Goal: Information Seeking & Learning: Find specific page/section

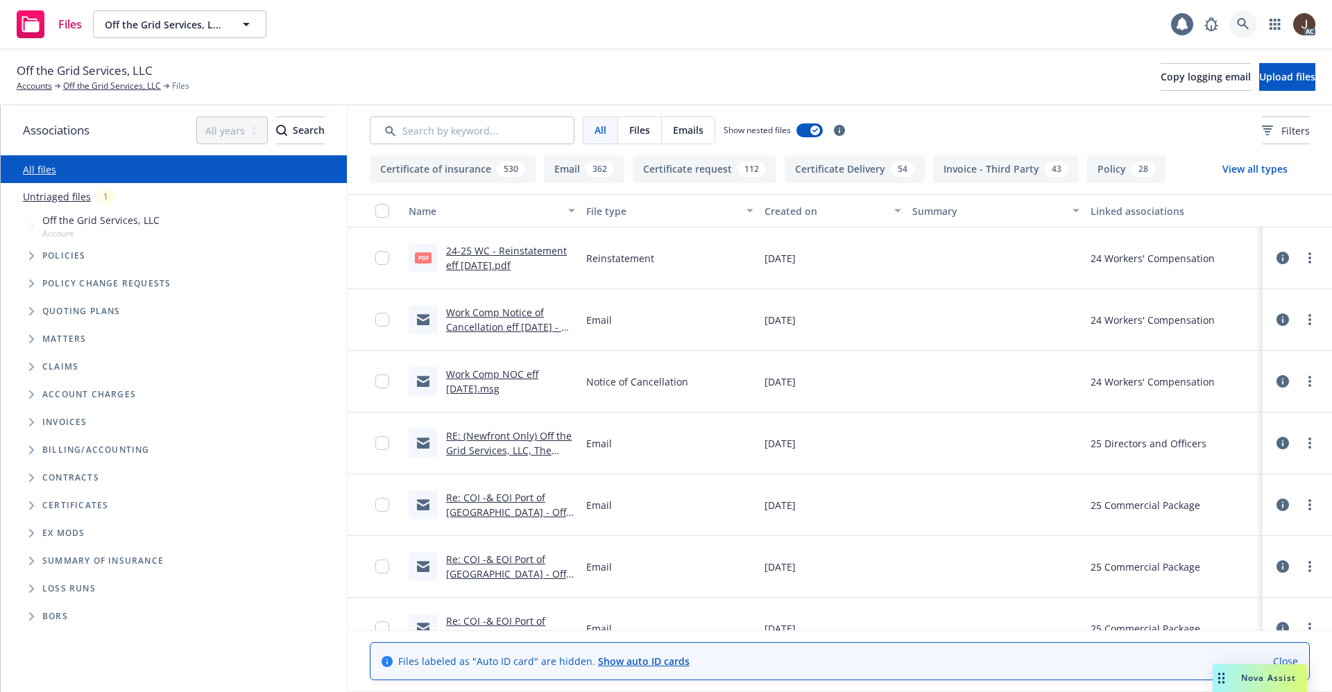
click at [1239, 19] on icon at bounding box center [1243, 24] width 12 height 12
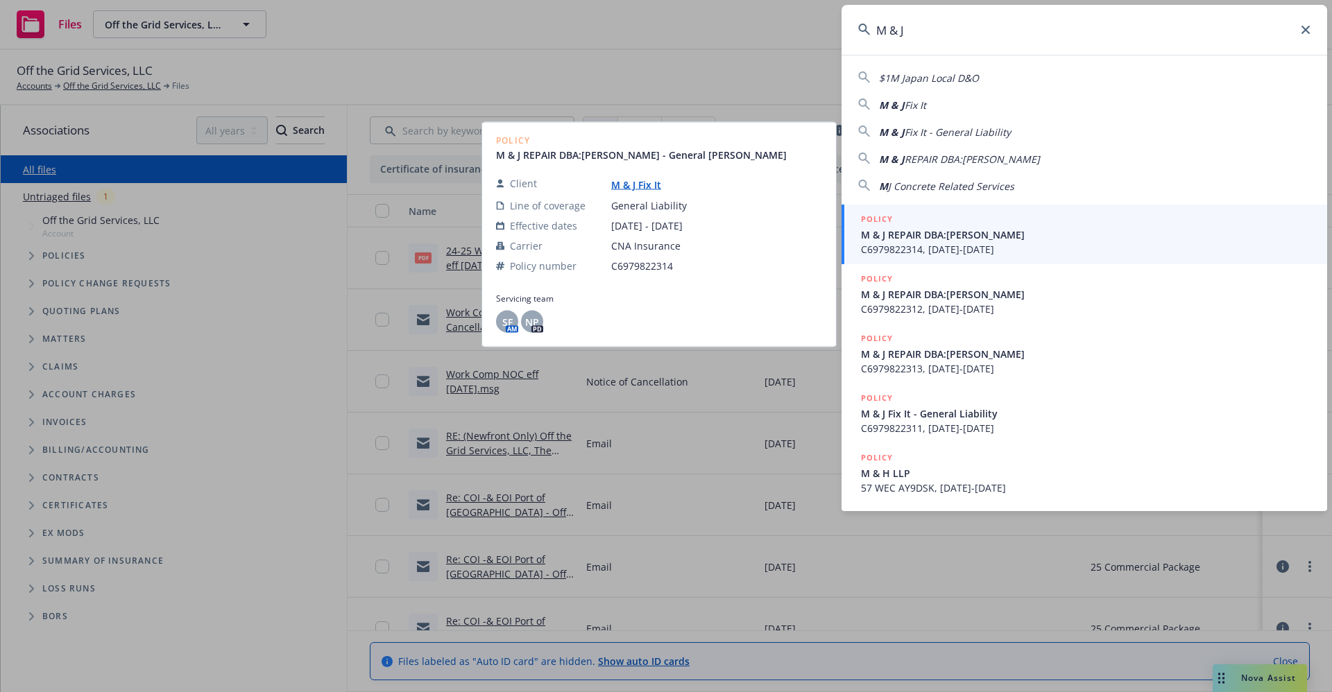
type input "M & J"
click at [622, 187] on link "M & J Fix It" at bounding box center [641, 184] width 61 height 13
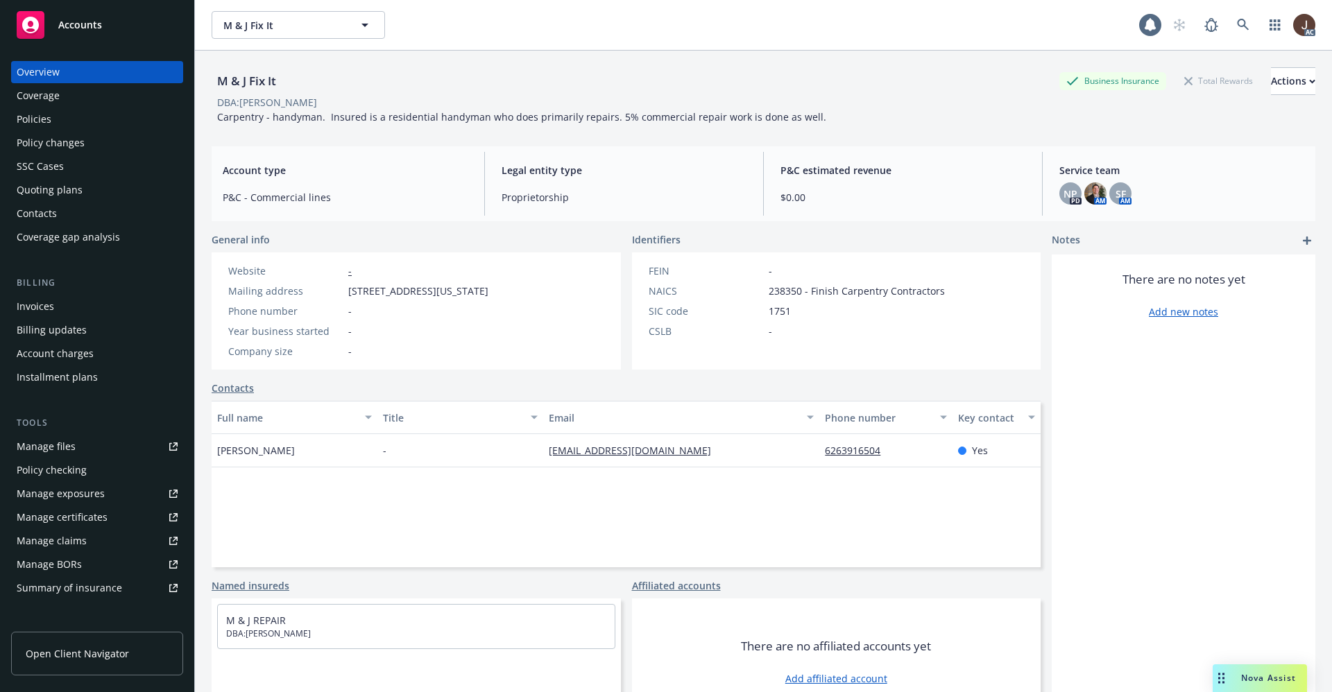
click at [39, 110] on div "Policies" at bounding box center [34, 119] width 35 height 22
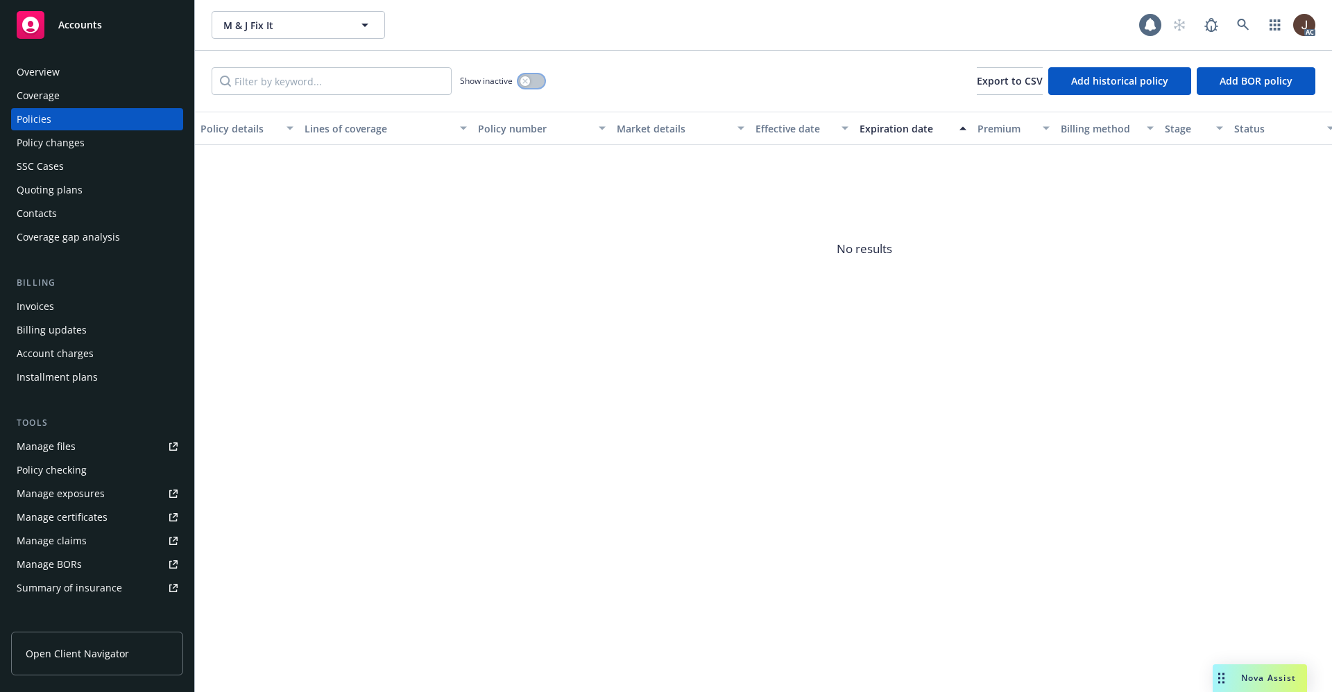
click at [531, 80] on button "button" at bounding box center [531, 81] width 26 height 14
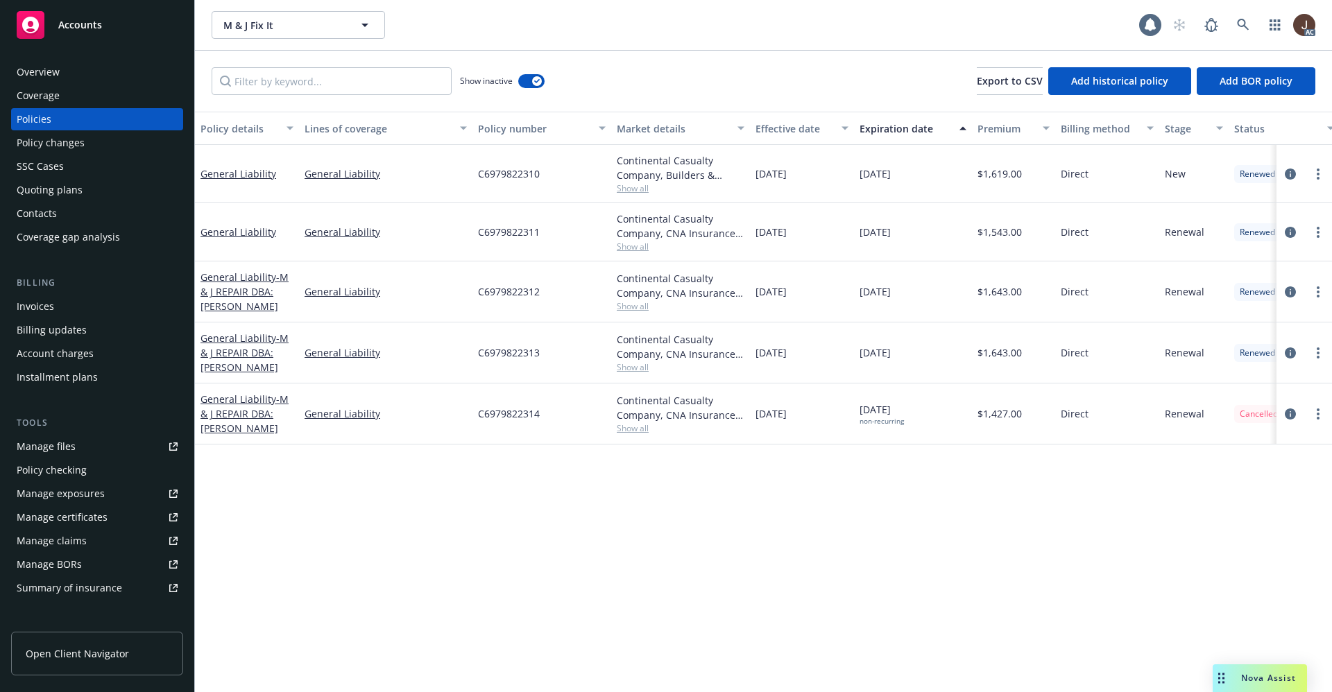
click at [612, 80] on div "Show inactive Export to CSV Add historical policy Add BOR policy" at bounding box center [763, 81] width 1137 height 61
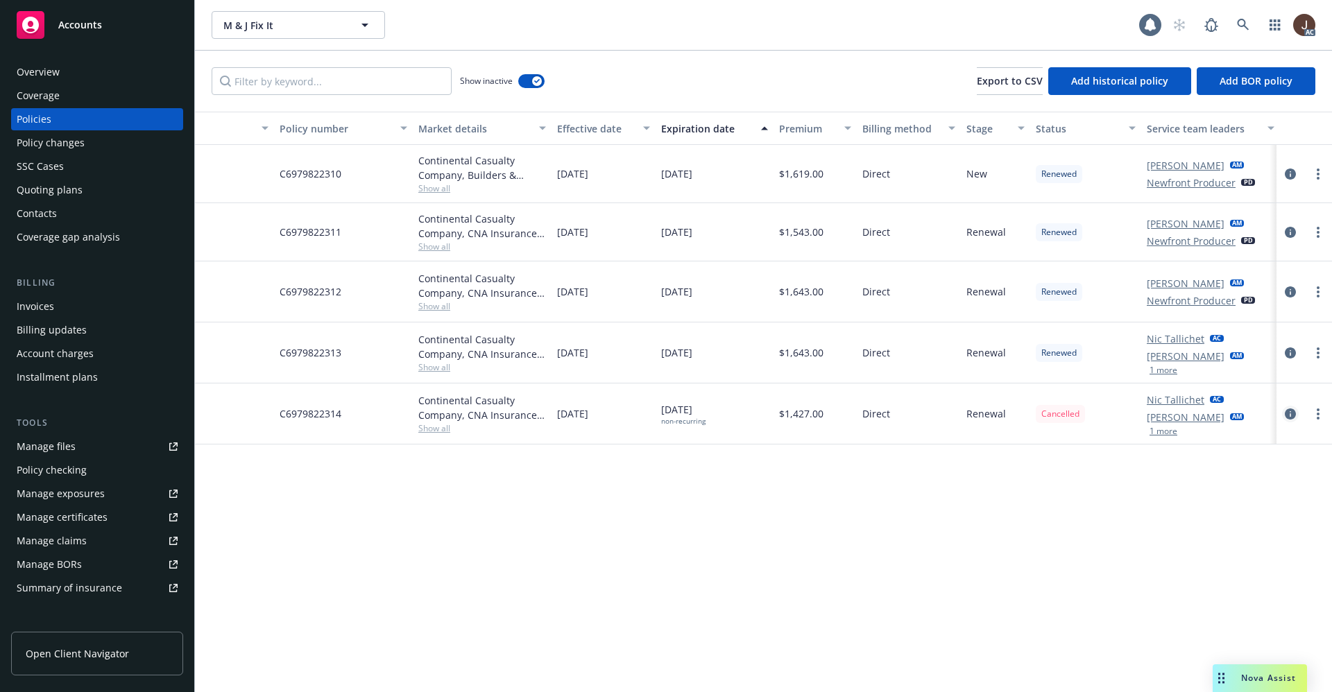
click at [1291, 409] on icon "circleInformation" at bounding box center [1290, 414] width 11 height 11
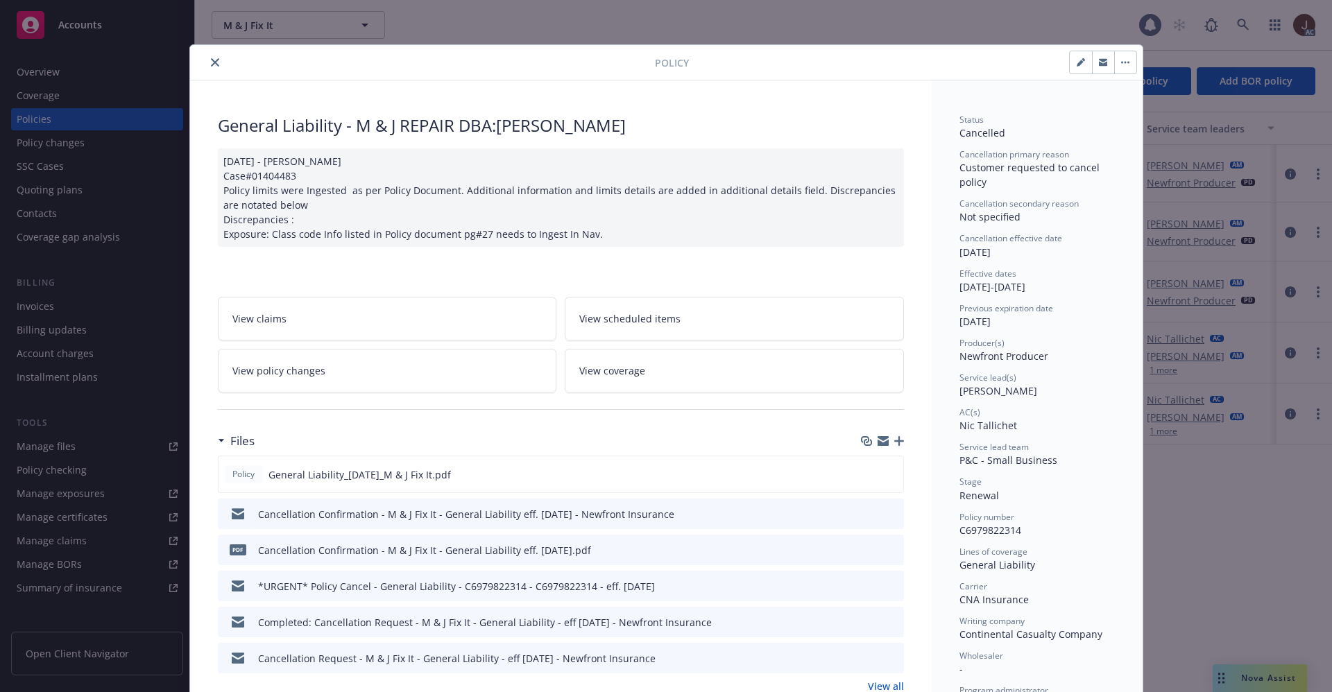
scroll to position [104, 0]
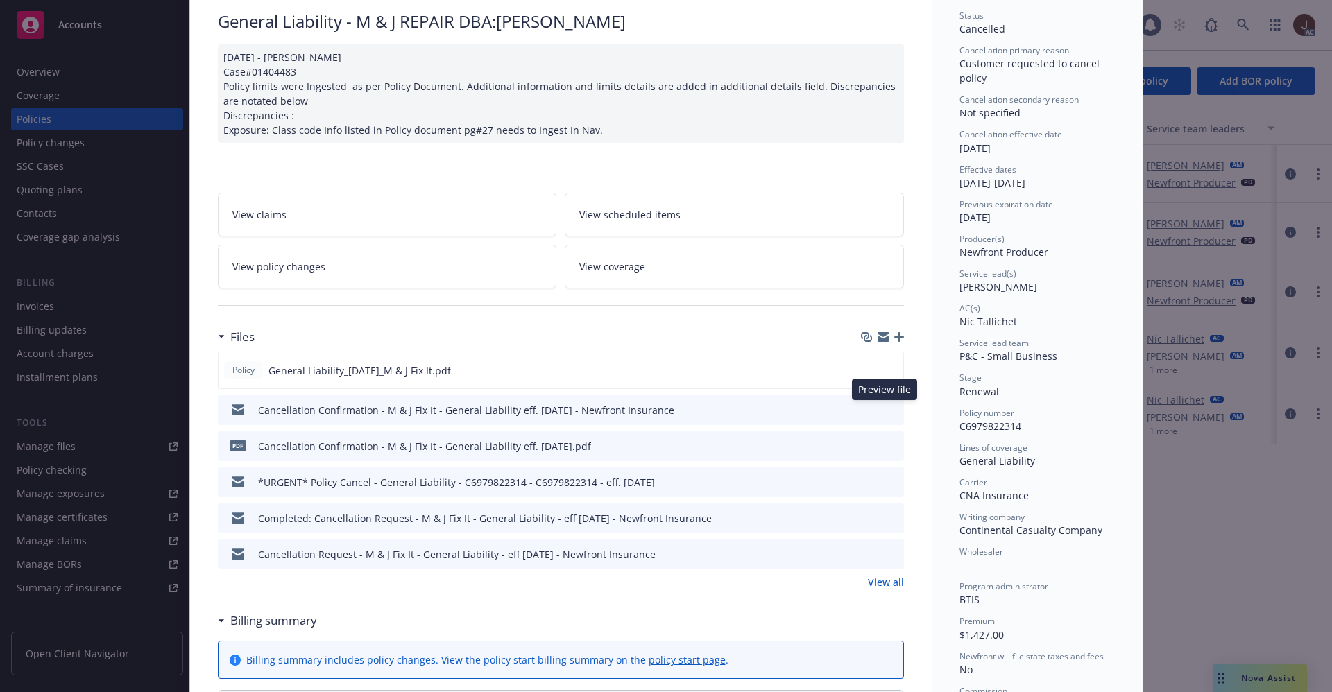
click at [888, 405] on icon "preview file" at bounding box center [890, 409] width 12 height 10
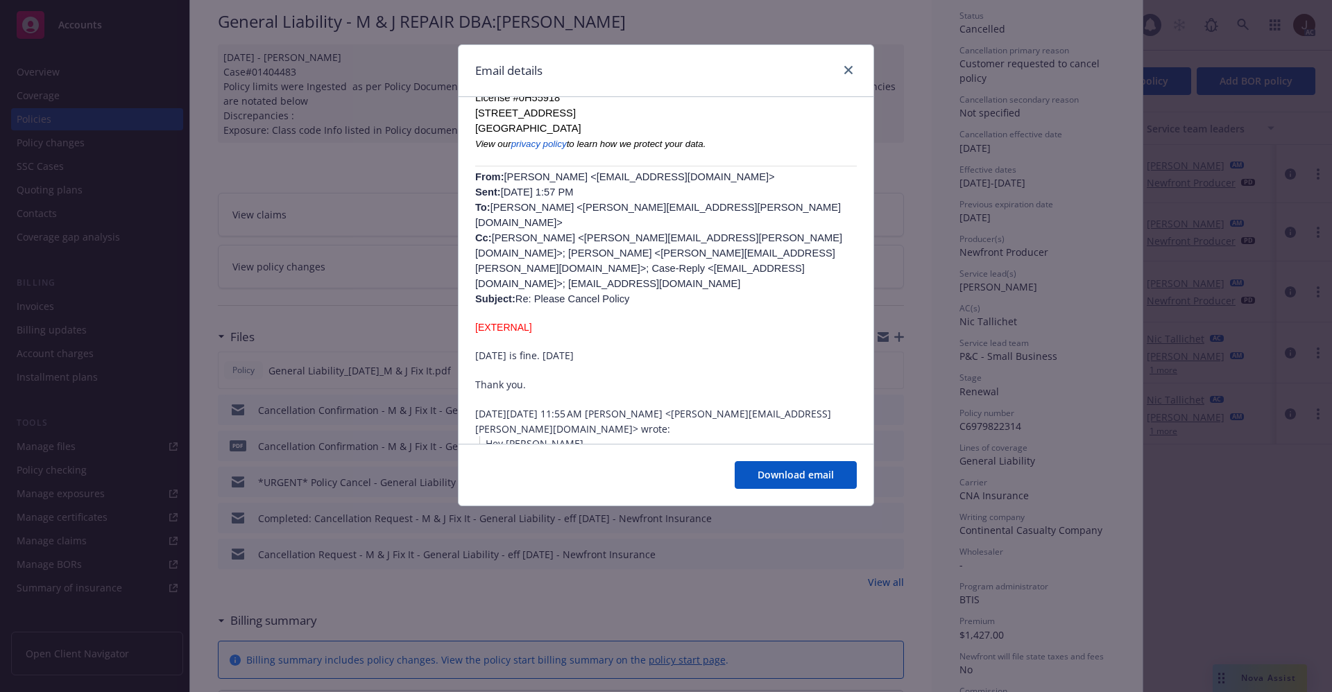
scroll to position [624, 0]
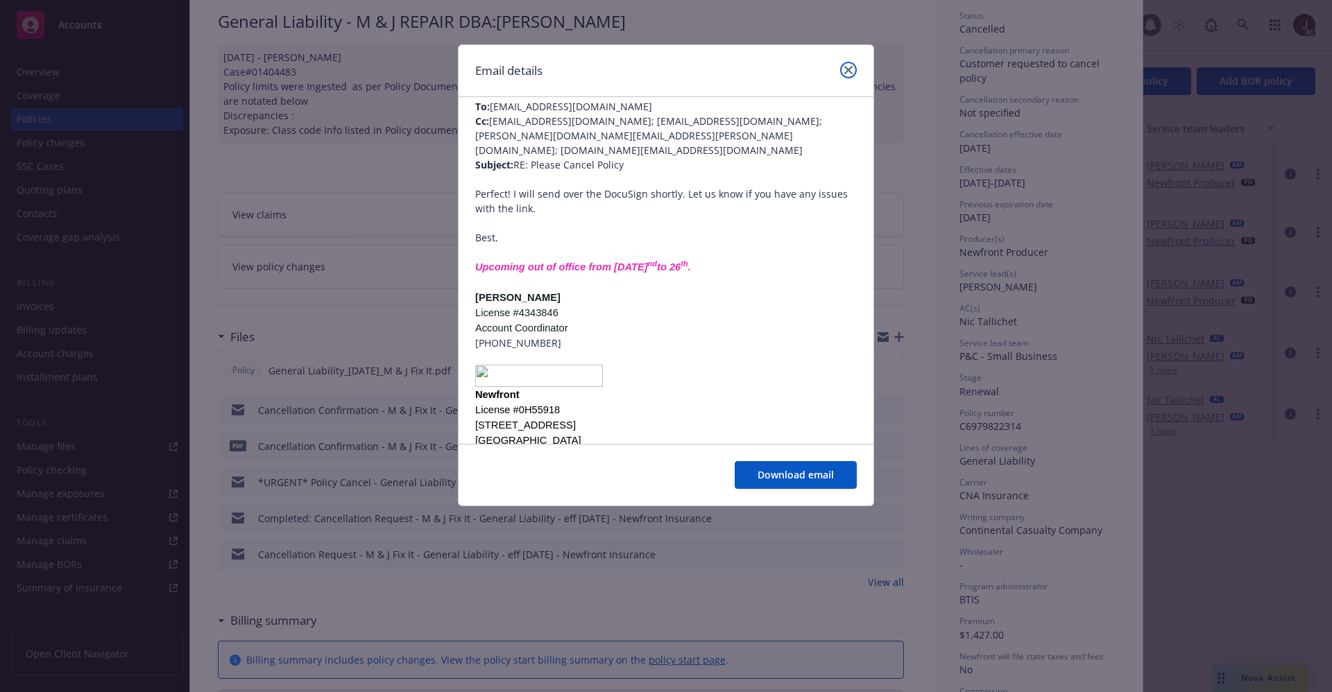
click at [850, 71] on icon "close" at bounding box center [848, 70] width 8 height 8
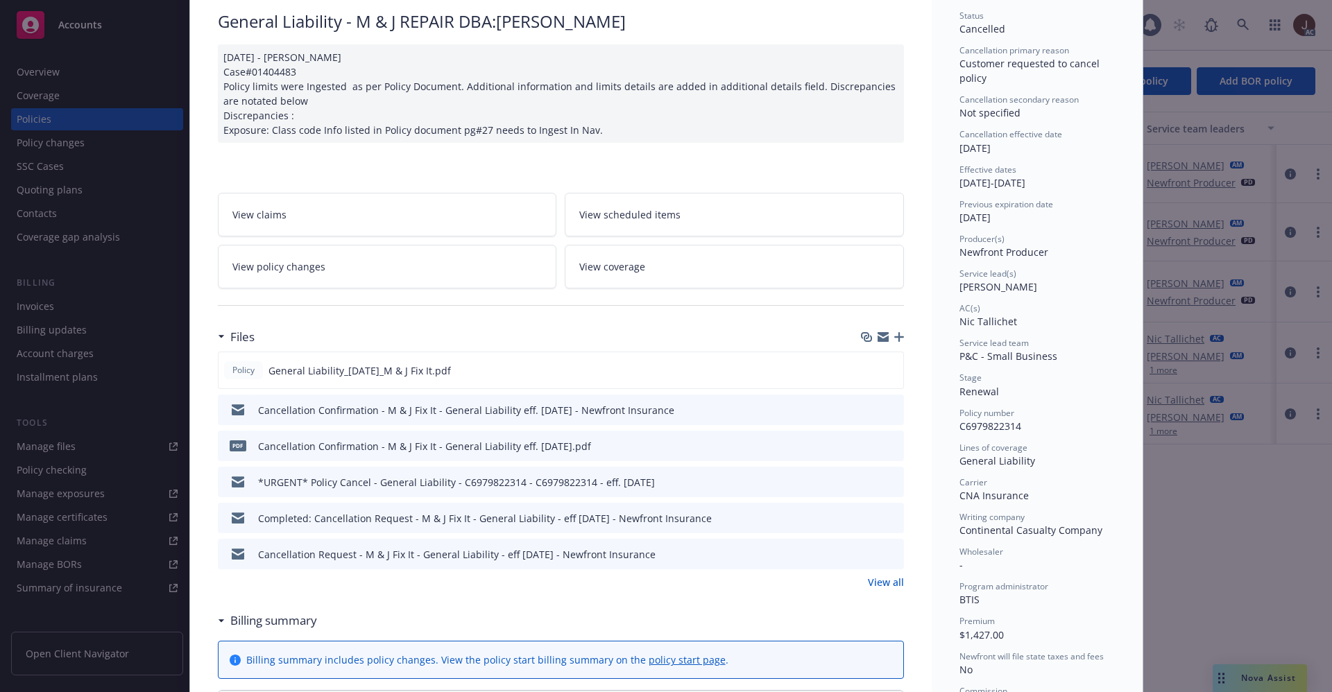
scroll to position [0, 0]
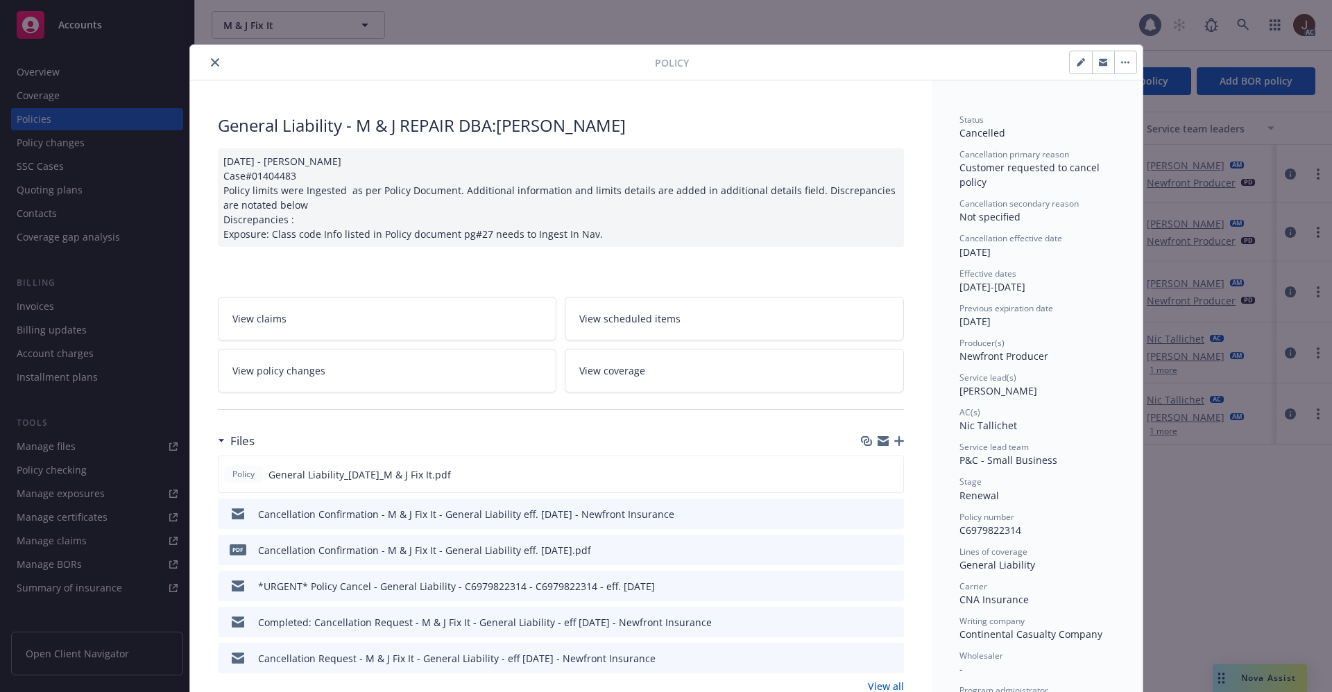
click at [207, 68] on button "close" at bounding box center [215, 62] width 17 height 17
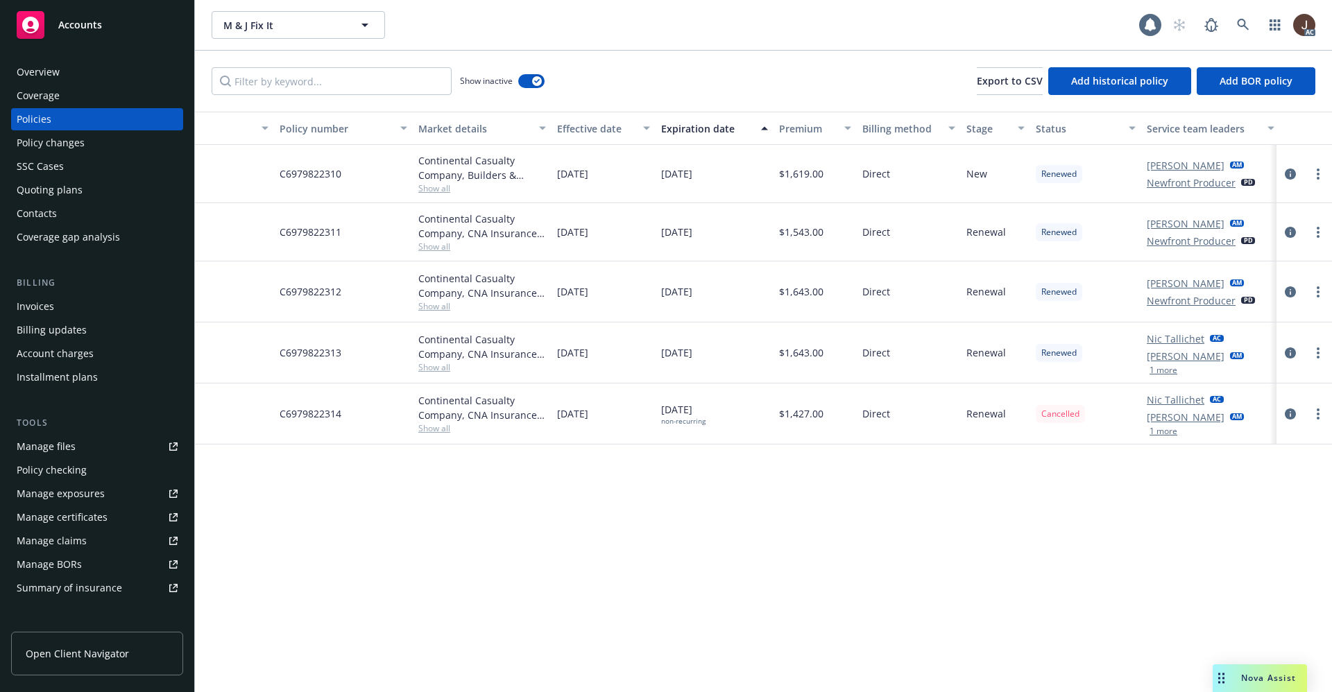
click at [47, 449] on div "Manage files" at bounding box center [46, 447] width 59 height 22
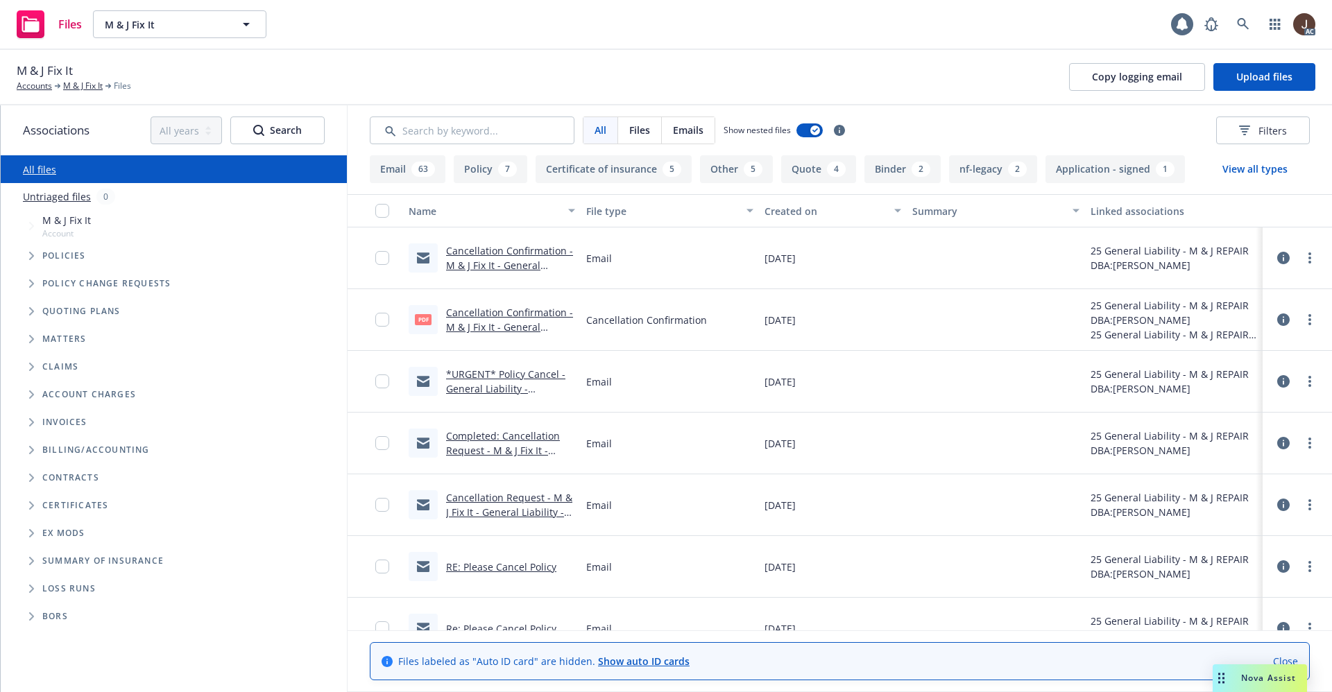
click at [523, 310] on link "Cancellation Confirmation - M & J Fix It - General Liability eff. 09-15-2025.pdf" at bounding box center [509, 327] width 127 height 42
